Goal: Task Accomplishment & Management: Complete application form

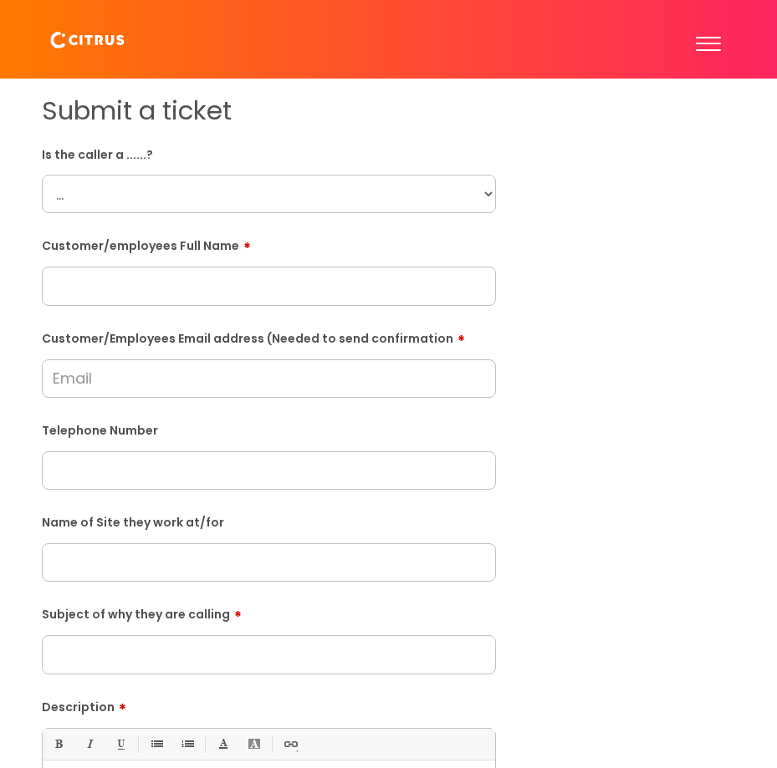
click at [139, 301] on input "text" at bounding box center [269, 286] width 454 height 38
paste input "[PERSON_NAME]"
type input "[PERSON_NAME]"
drag, startPoint x: 161, startPoint y: 381, endPoint x: 382, endPoint y: 363, distance: 221.5
click at [162, 382] on input "Customer/Employees Email address (Needed to send confirmation" at bounding box center [269, 379] width 454 height 38
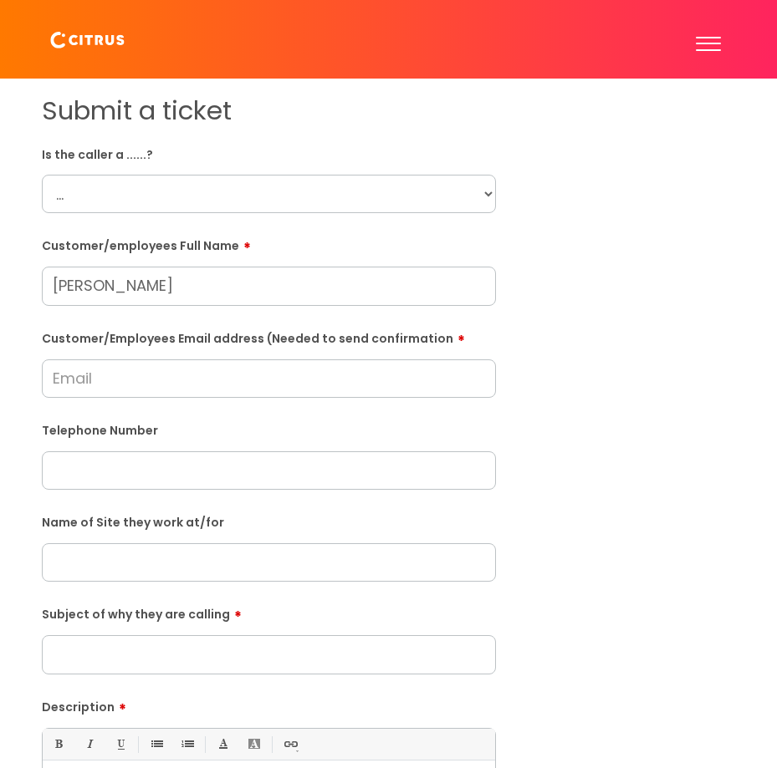
click at [166, 372] on input "Customer/Employees Email address (Needed to send confirmation" at bounding box center [269, 379] width 454 height 38
paste input "Email address: [DOMAIN_NAME][EMAIL_ADDRESS][DOMAIN_NAME]"
type input "Email address: [DOMAIN_NAME][EMAIL_ADDRESS][DOMAIN_NAME]"
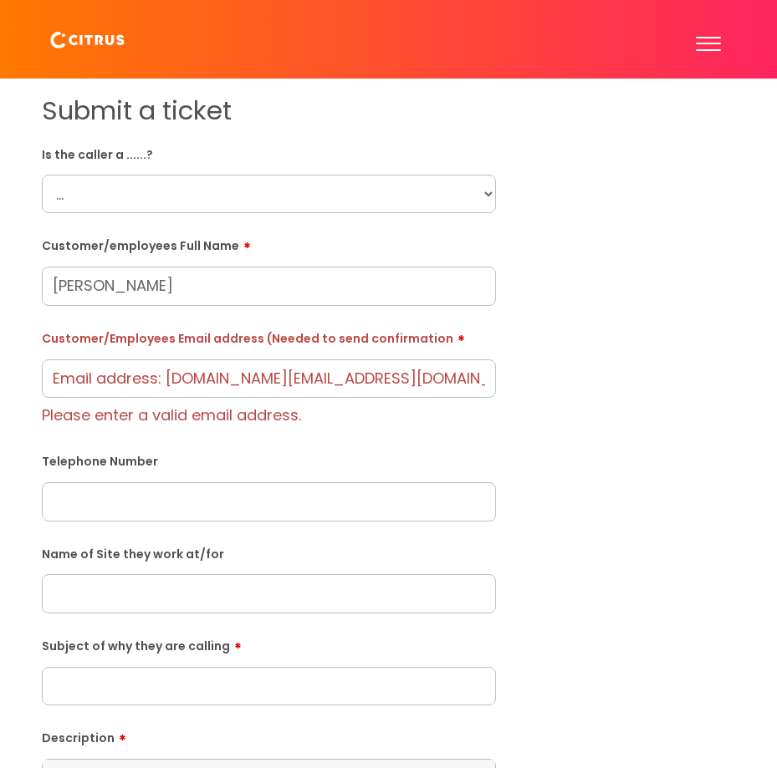
click at [100, 498] on form "Is the caller a ......? ... Citrus Customer Citrus Employee [DEMOGRAPHIC_DATA] …" at bounding box center [269, 594] width 454 height 909
paste input "07591174857"
type input "07591174857"
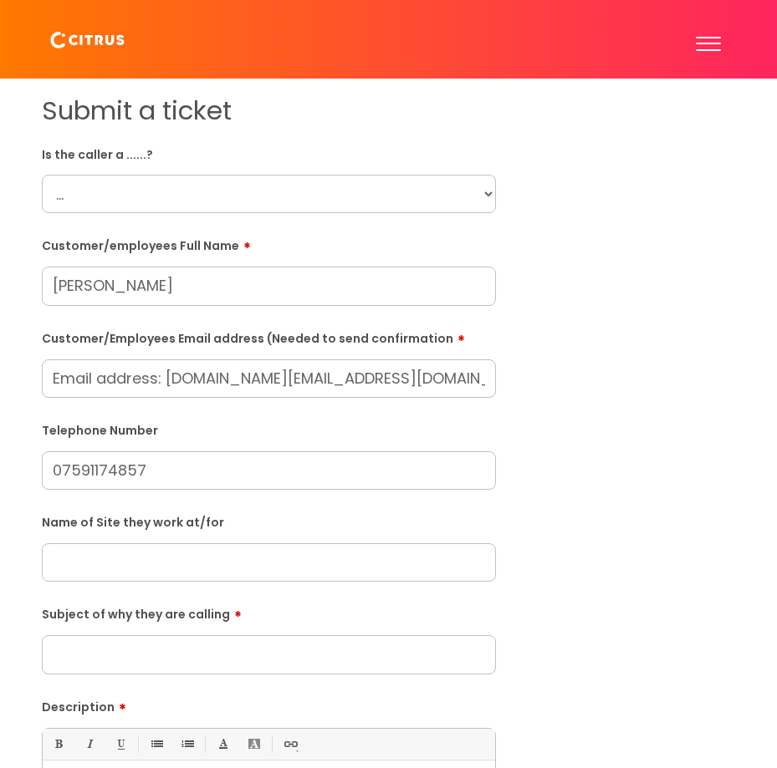
drag, startPoint x: 165, startPoint y: 383, endPoint x: -218, endPoint y: 360, distance: 383.6
click at [0, 360] on html "Enter your search term here... Search Submit a help ticket Previous tickets log…" at bounding box center [388, 384] width 777 height 768
type input "[DOMAIN_NAME][EMAIL_ADDRESS][DOMAIN_NAME]"
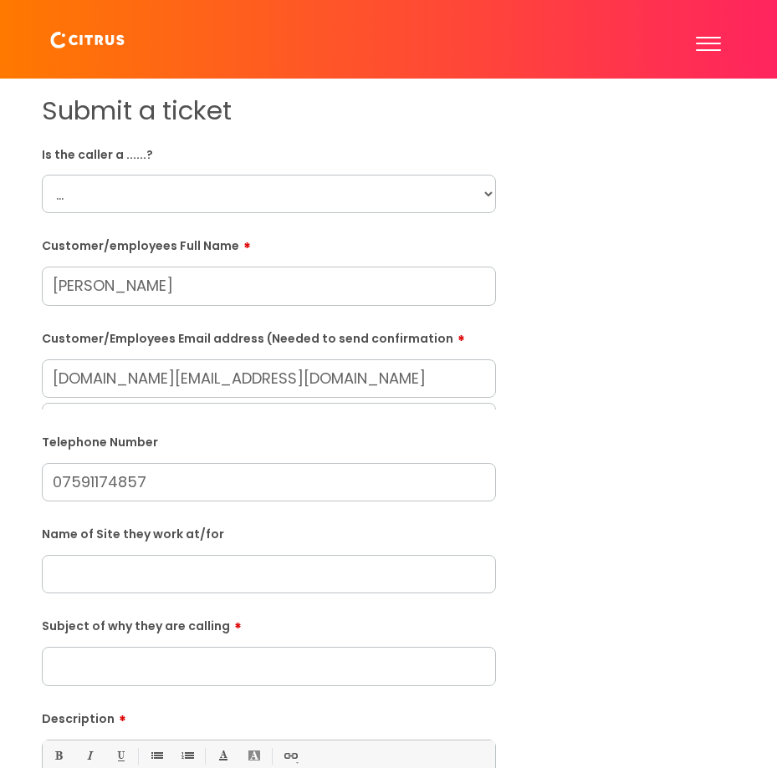
click at [316, 360] on div "Customer/Employees Email address (Needed to send confirmation [DOMAIN_NAME][EMA…" at bounding box center [269, 367] width 454 height 86
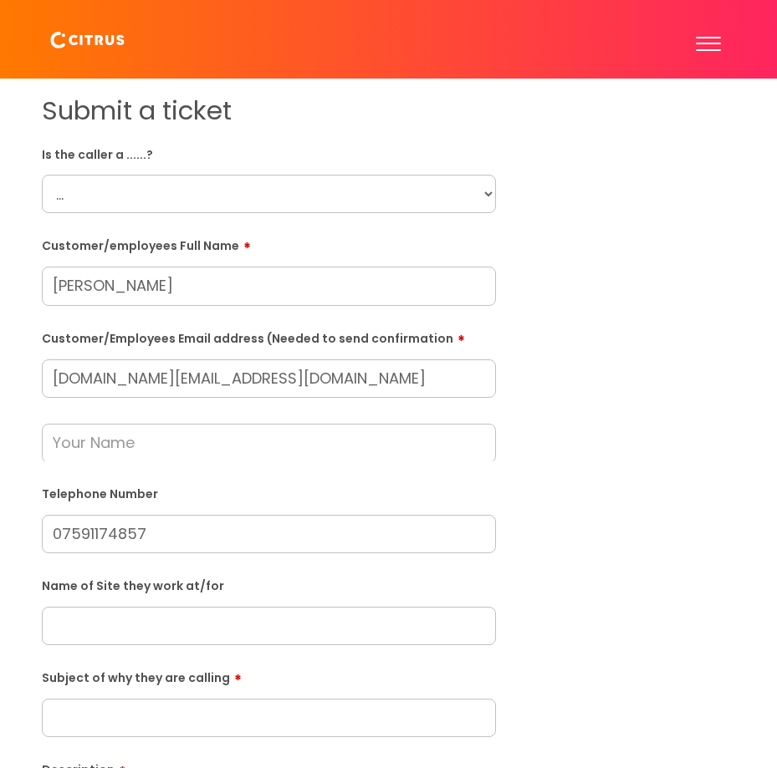
click at [307, 381] on input "[DOMAIN_NAME][EMAIL_ADDRESS][DOMAIN_NAME]" at bounding box center [269, 379] width 454 height 38
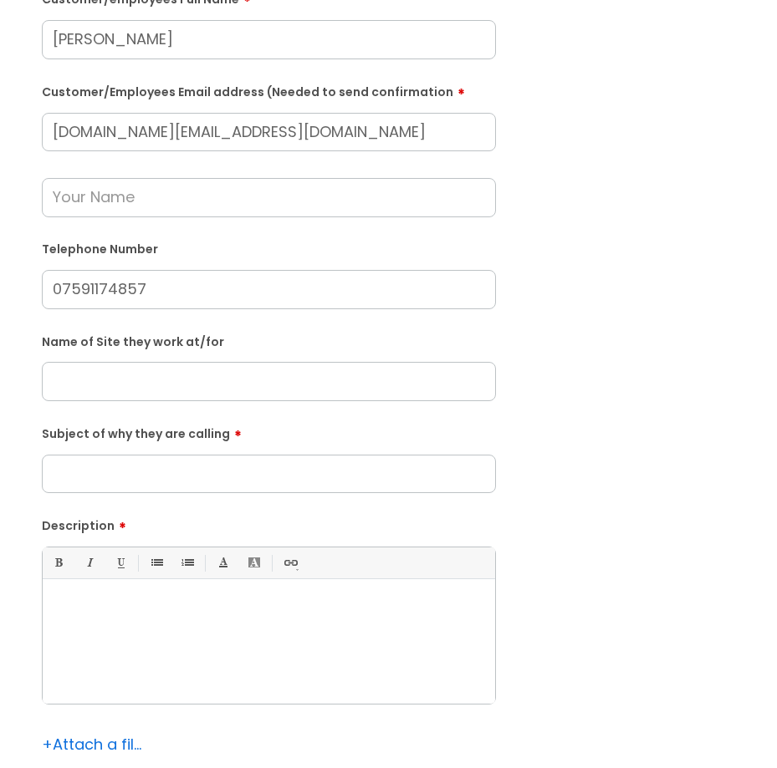
scroll to position [251, 0]
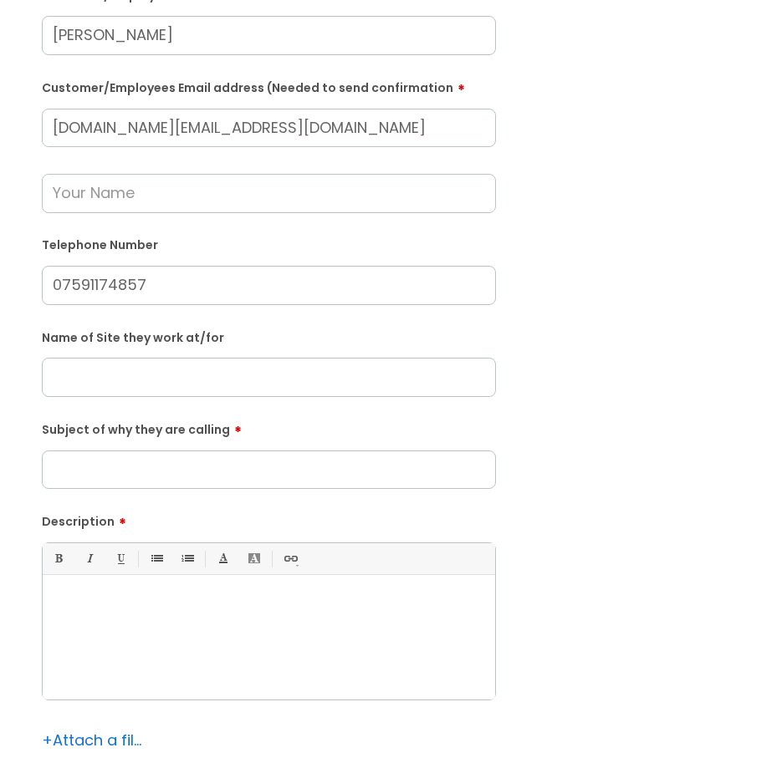
click at [156, 370] on input "text" at bounding box center [269, 377] width 454 height 38
type input "Druids"
click at [125, 458] on input "Subject of why they are calling" at bounding box center [269, 470] width 454 height 38
type input "Clock in"
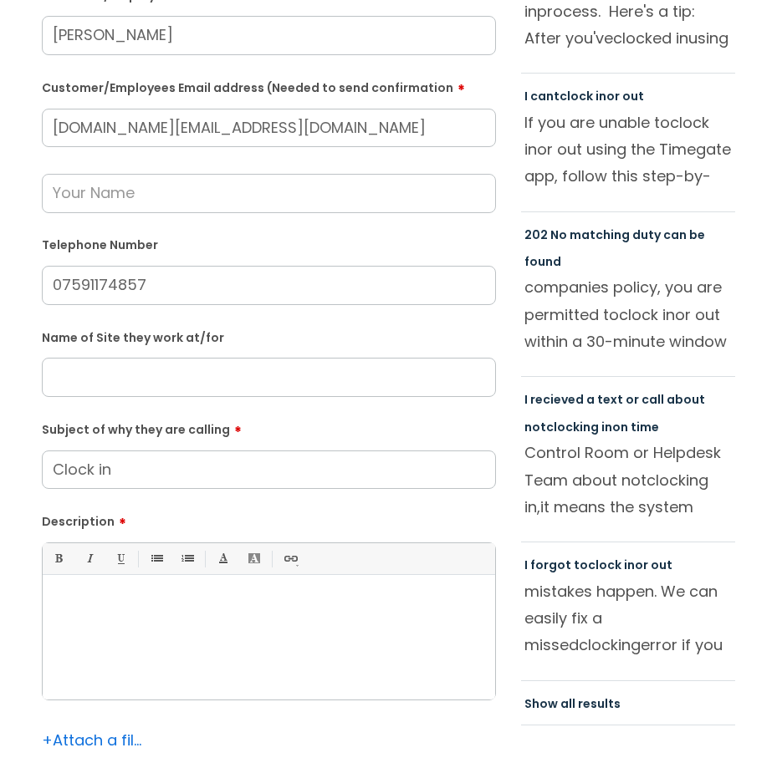
click at [202, 648] on div at bounding box center [269, 641] width 452 height 115
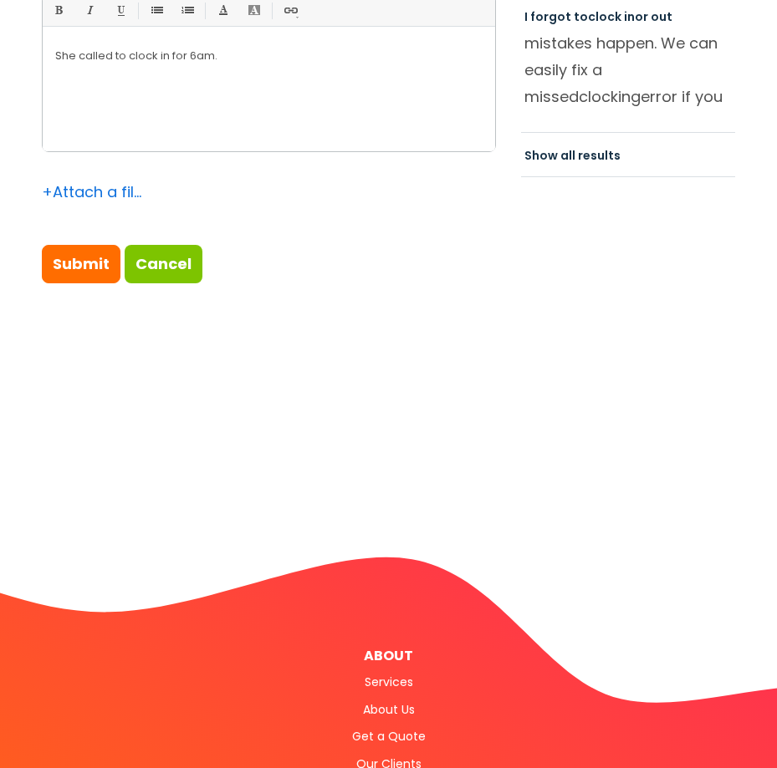
scroll to position [920, 0]
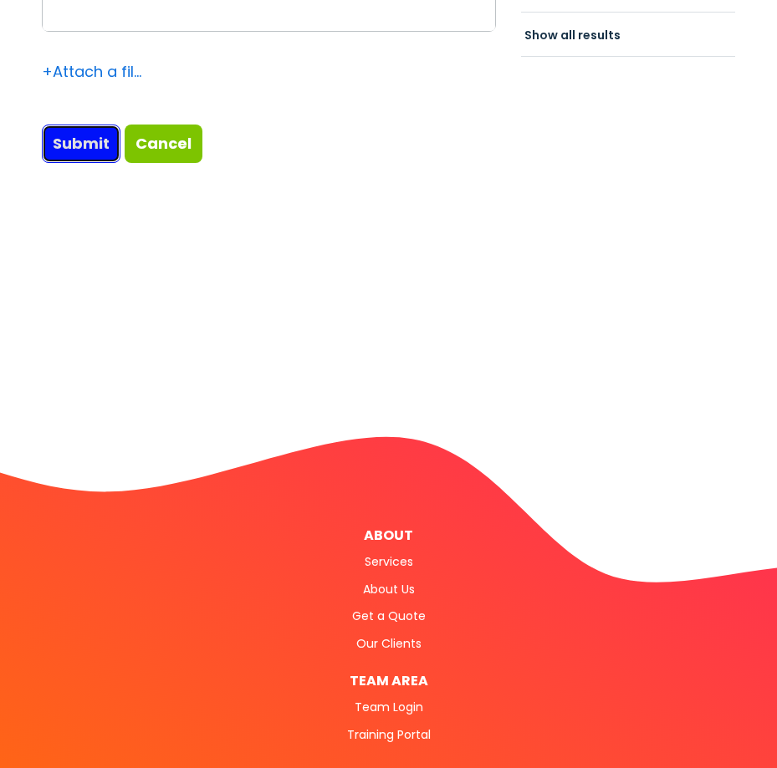
click at [82, 140] on input "Submit" at bounding box center [81, 144] width 79 height 38
type input "Please Wait..."
